Goal: Find specific page/section: Find specific page/section

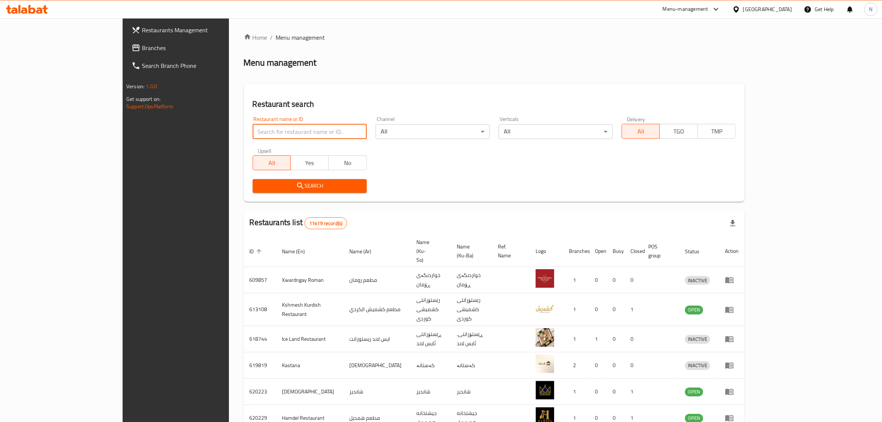
click at [282, 134] on input "search" at bounding box center [310, 131] width 114 height 15
paste input "702773"
type input "702773"
click at [276, 177] on div "Search" at bounding box center [309, 186] width 123 height 23
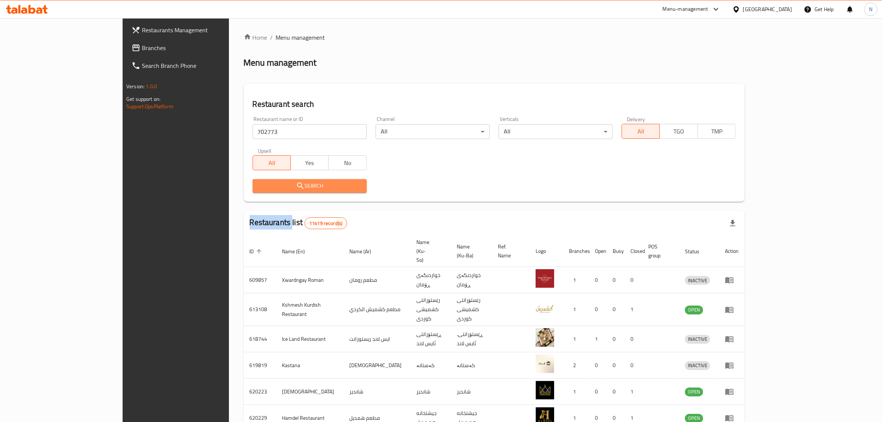
click at [278, 184] on span "Search" at bounding box center [310, 185] width 102 height 9
click at [278, 184] on div at bounding box center [441, 211] width 882 height 422
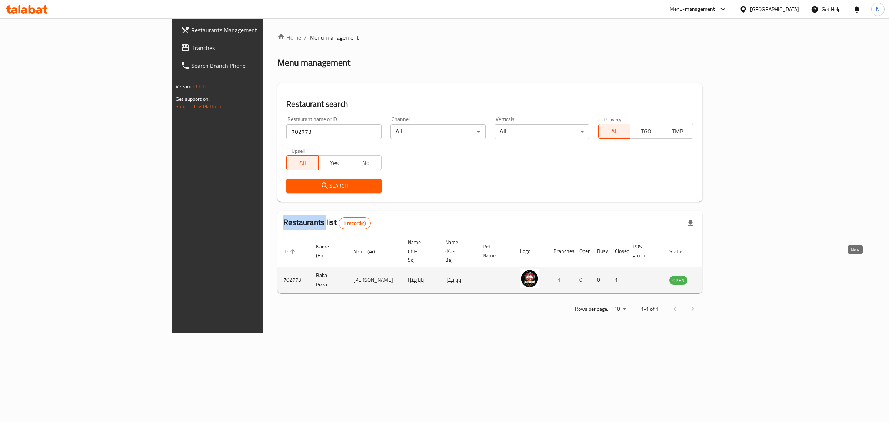
click at [717, 275] on icon "enhanced table" at bounding box center [713, 279] width 9 height 9
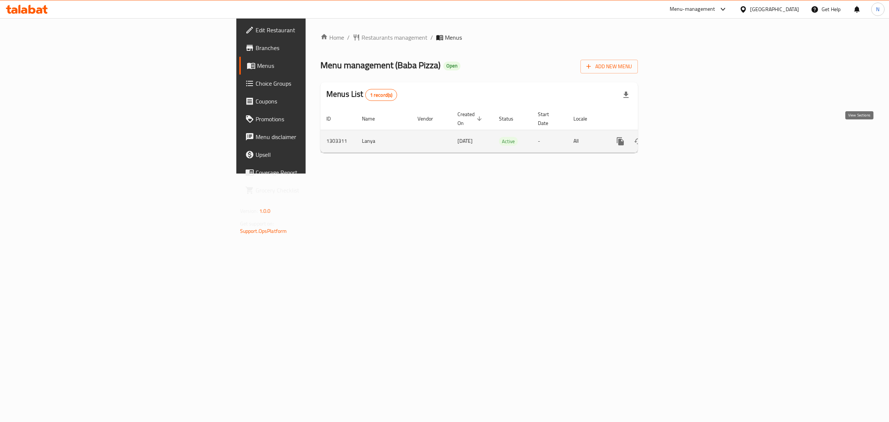
click at [679, 137] on icon "enhanced table" at bounding box center [674, 141] width 9 height 9
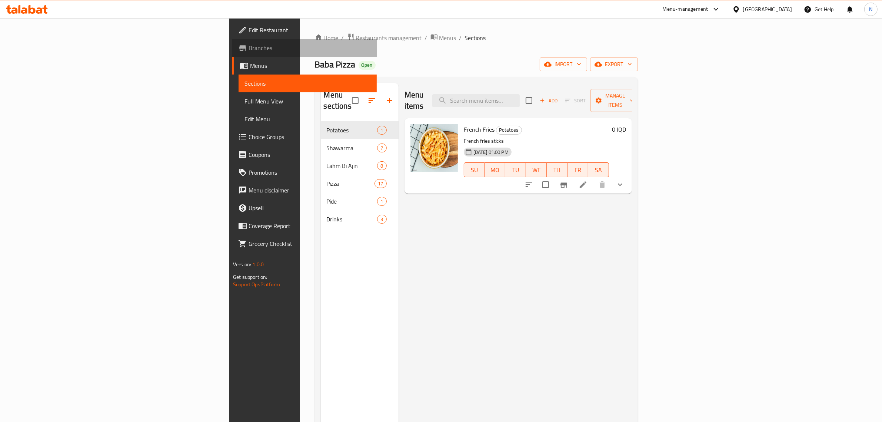
click at [249, 47] on span "Branches" at bounding box center [310, 47] width 122 height 9
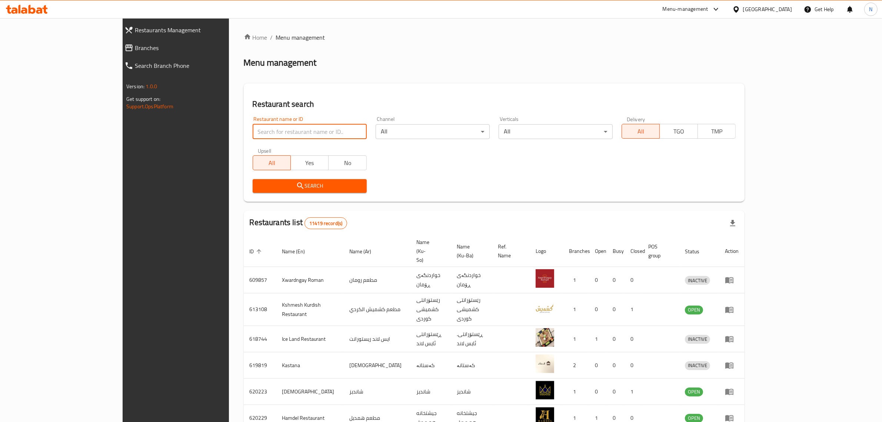
click at [282, 132] on input "search" at bounding box center [310, 131] width 114 height 15
paste input "683413"
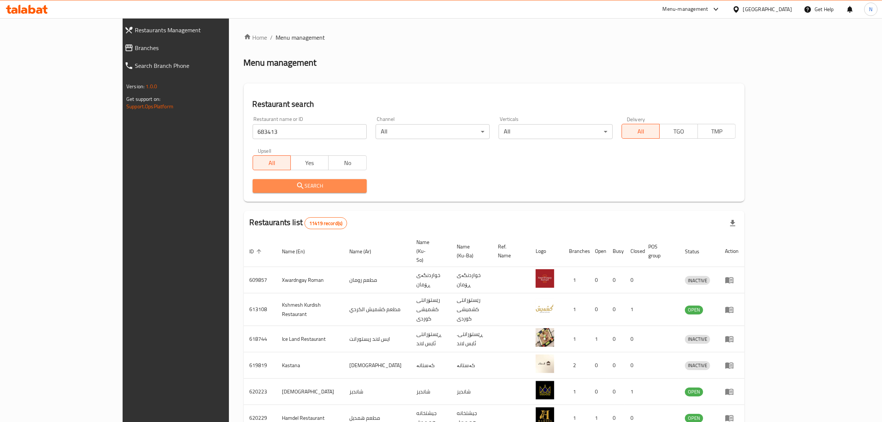
click at [304, 186] on span "Search" at bounding box center [310, 185] width 102 height 9
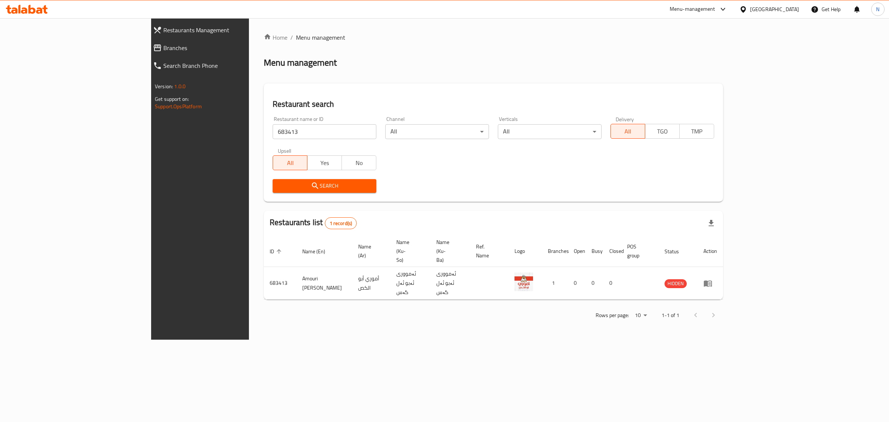
click at [273, 130] on input "683413" at bounding box center [325, 131] width 104 height 15
paste input "70466"
type input "704663"
click at [279, 188] on span "Search" at bounding box center [325, 185] width 92 height 9
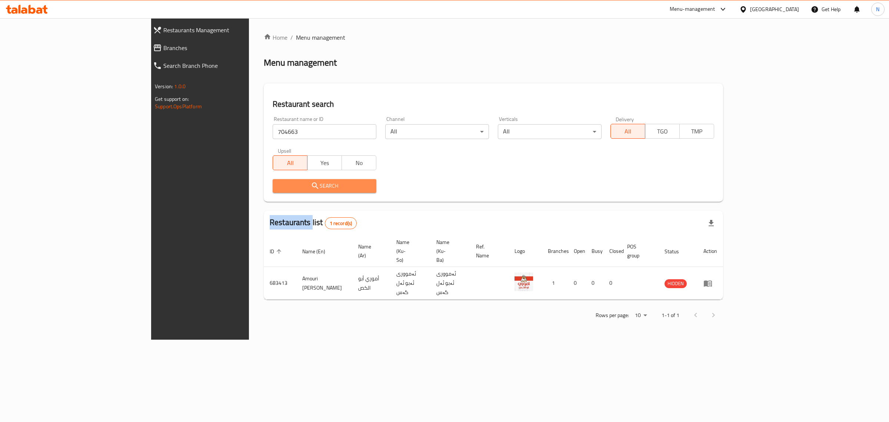
click at [259, 188] on div at bounding box center [444, 211] width 889 height 422
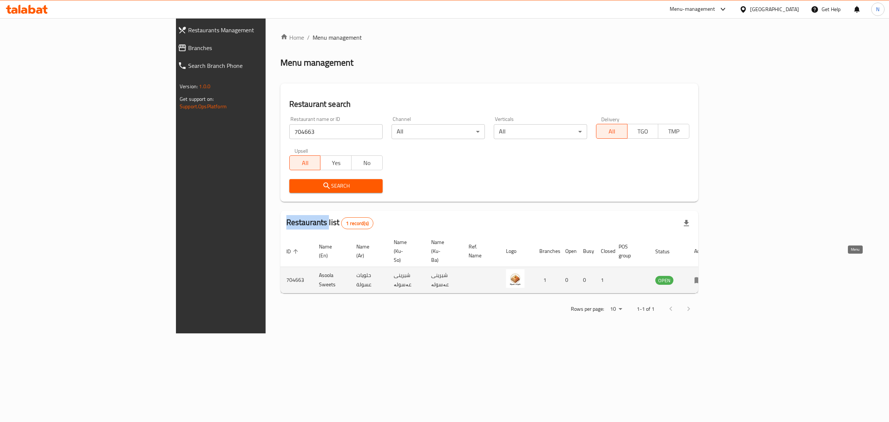
click at [702, 279] on icon "enhanced table" at bounding box center [700, 280] width 3 height 3
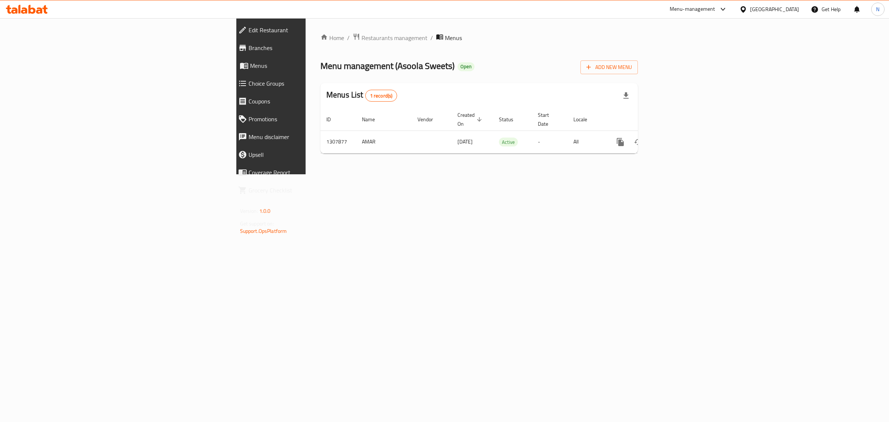
click at [23, 11] on icon at bounding box center [24, 10] width 6 height 6
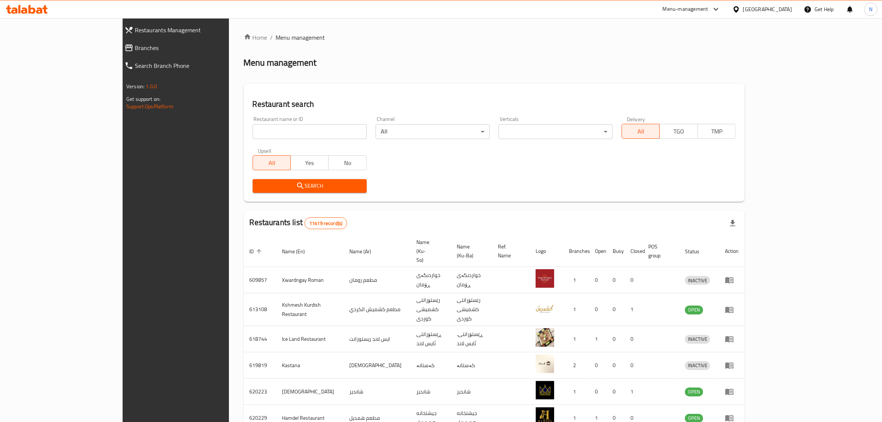
click at [264, 130] on input "search" at bounding box center [310, 131] width 114 height 15
type input "صاج المنقلة"
click button "Search" at bounding box center [310, 186] width 114 height 14
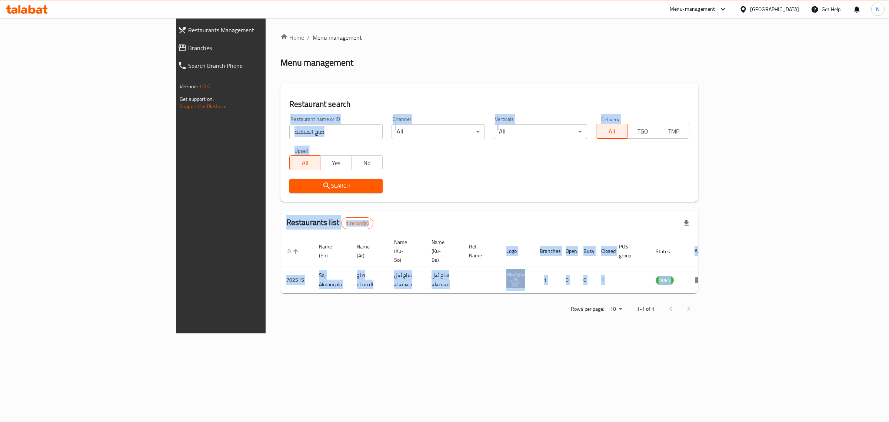
drag, startPoint x: 519, startPoint y: 98, endPoint x: 526, endPoint y: 309, distance: 210.6
click at [526, 309] on div "Home / Menu management Menu management Restaurant search Restaurant name or ID …" at bounding box center [490, 175] width 448 height 315
click at [529, 317] on div "Home / Menu management Menu management Restaurant search Restaurant name or ID …" at bounding box center [490, 175] width 448 height 315
drag, startPoint x: 160, startPoint y: 44, endPoint x: 627, endPoint y: 352, distance: 559.8
click at [627, 333] on div "Home / Menu management Menu management Restaurant search Restaurant name or ID …" at bounding box center [490, 175] width 448 height 315
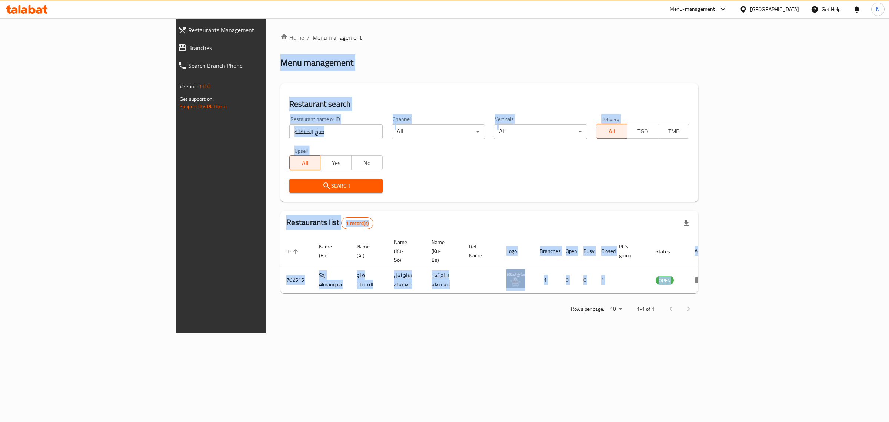
click at [289, 138] on input "صاج المنقلة" at bounding box center [335, 131] width 93 height 15
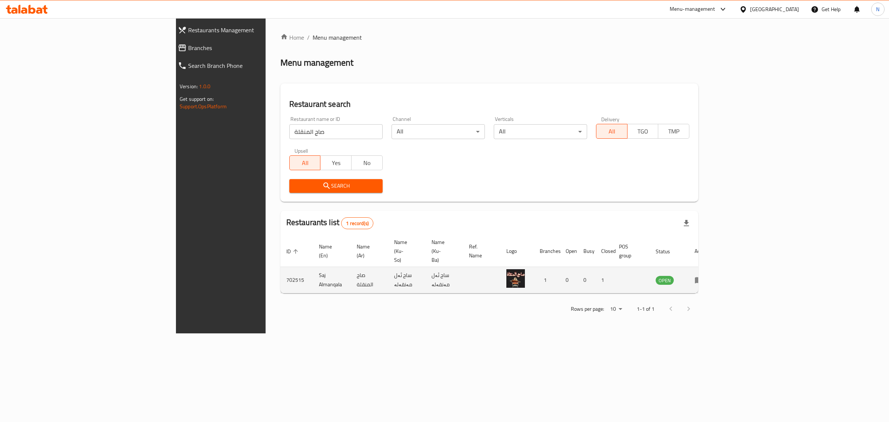
click at [313, 267] on td "Saj Almanqala" at bounding box center [332, 280] width 38 height 26
copy td "Saj Almanqala"
click at [33, 10] on icon at bounding box center [32, 9] width 7 height 9
